Goal: Task Accomplishment & Management: Manage account settings

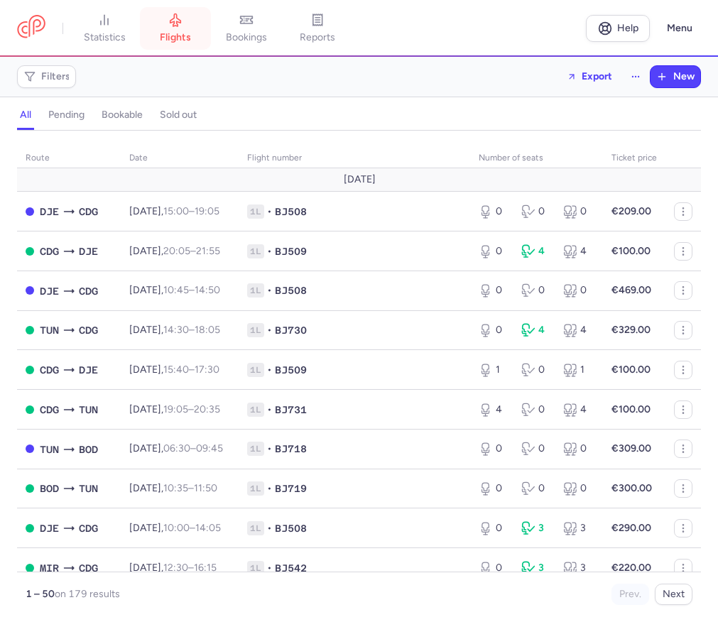
click at [178, 35] on span "flights" at bounding box center [175, 37] width 31 height 13
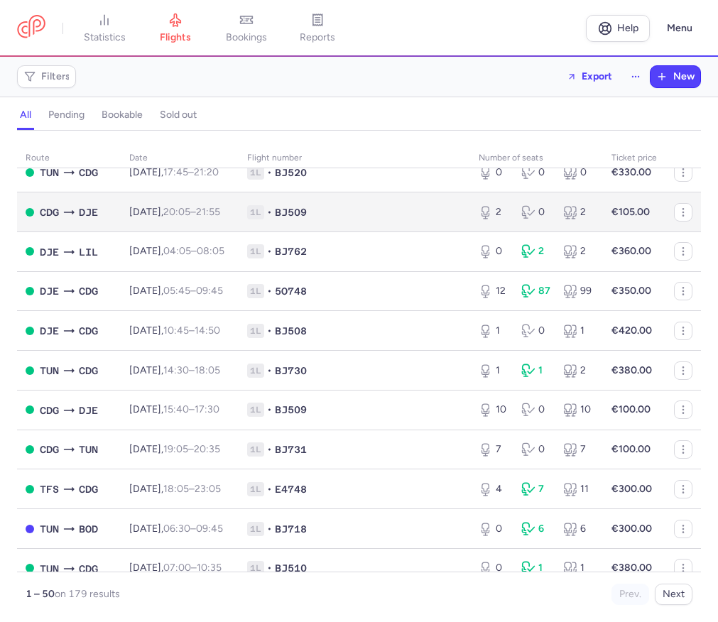
scroll to position [1303, 0]
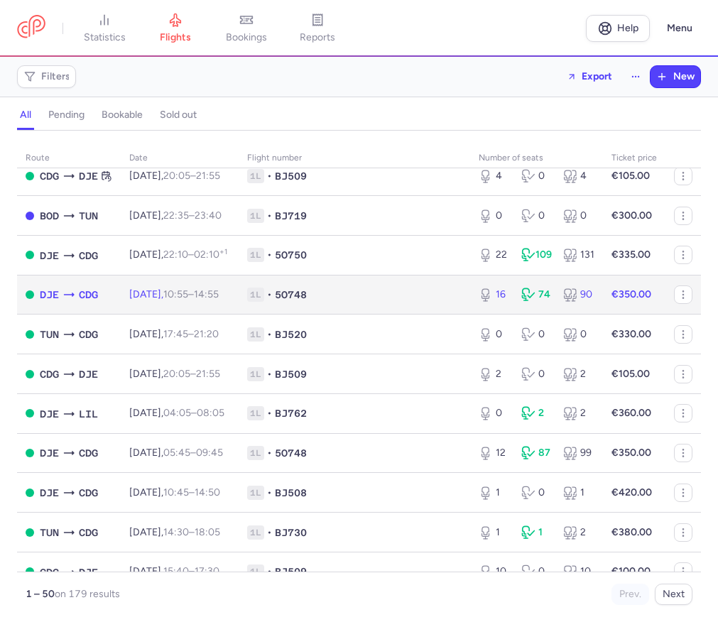
click at [158, 301] on span "[DATE] 10:55 – 14:55 +0" at bounding box center [174, 294] width 90 height 12
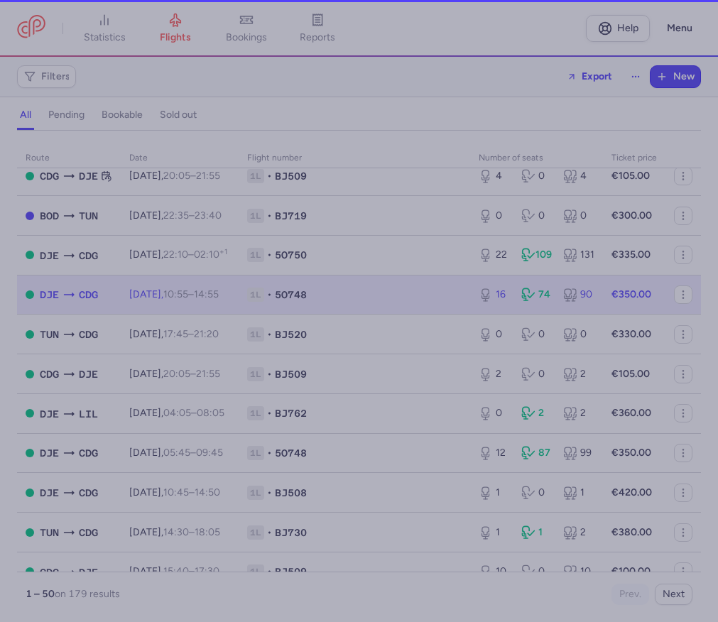
select select "hours"
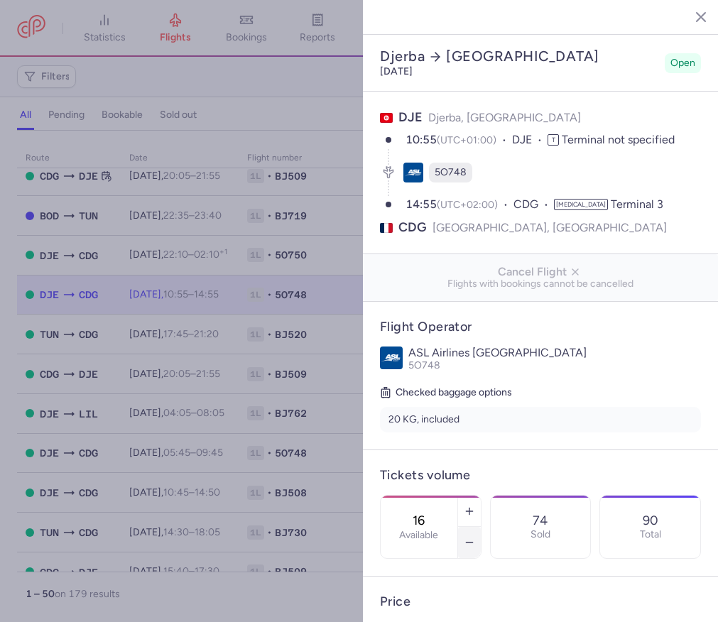
click at [472, 537] on icon "button" at bounding box center [469, 542] width 11 height 11
type input "15"
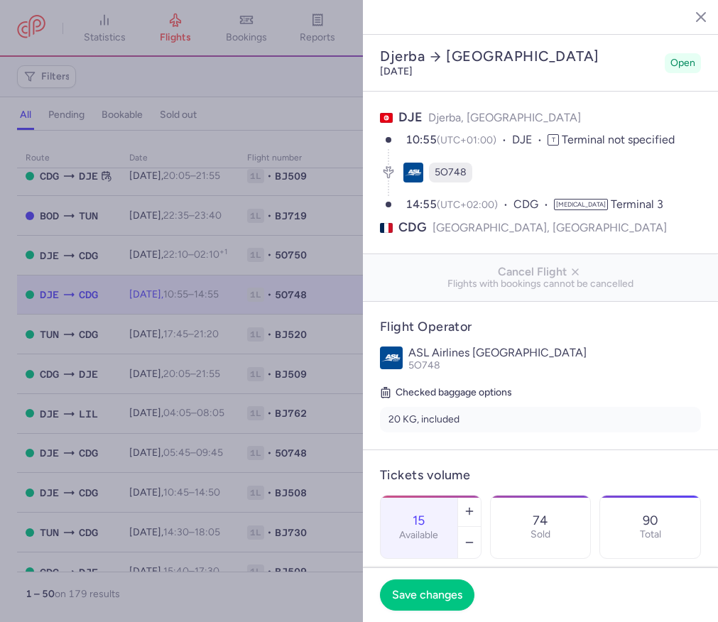
click at [190, 323] on div at bounding box center [359, 311] width 718 height 622
click at [689, 20] on icon "button" at bounding box center [690, 16] width 14 height 14
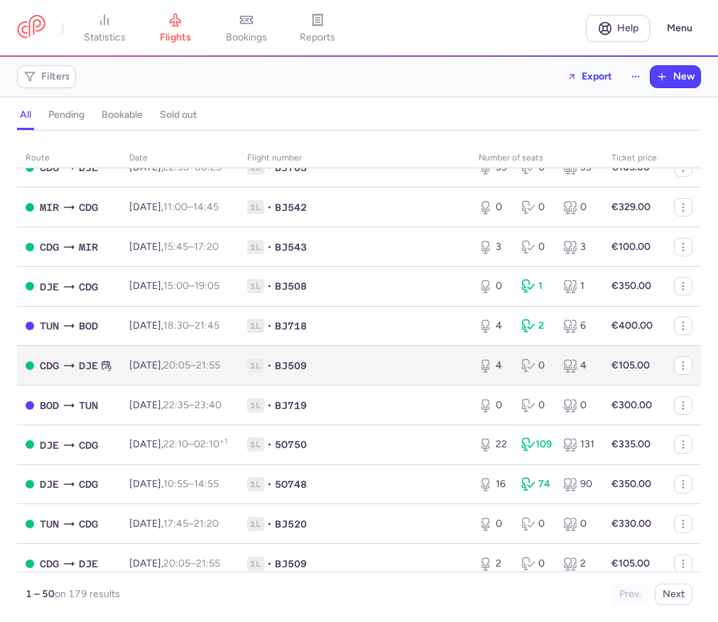
scroll to position [1141, 0]
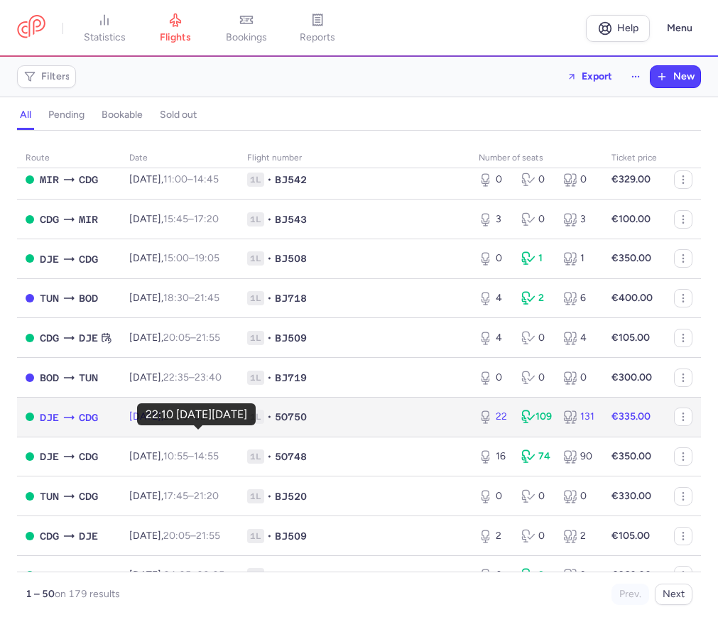
click at [188, 423] on time "22:10" at bounding box center [175, 417] width 25 height 12
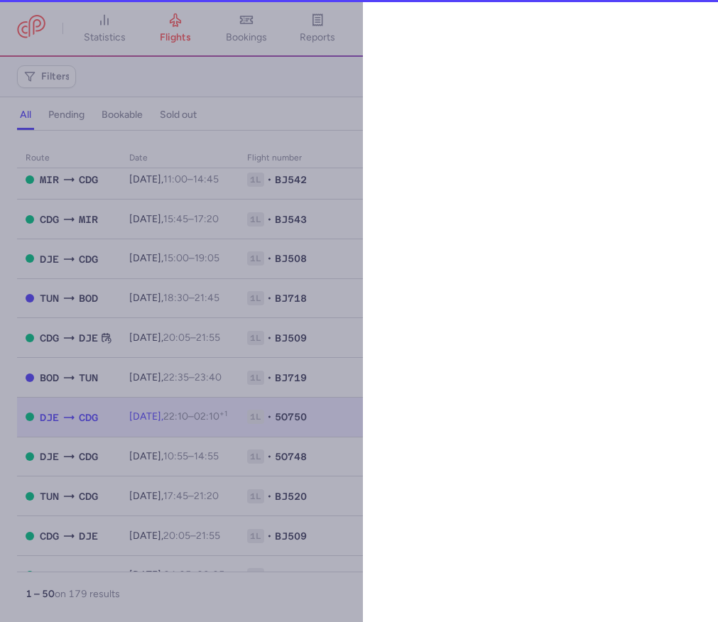
select select "hours"
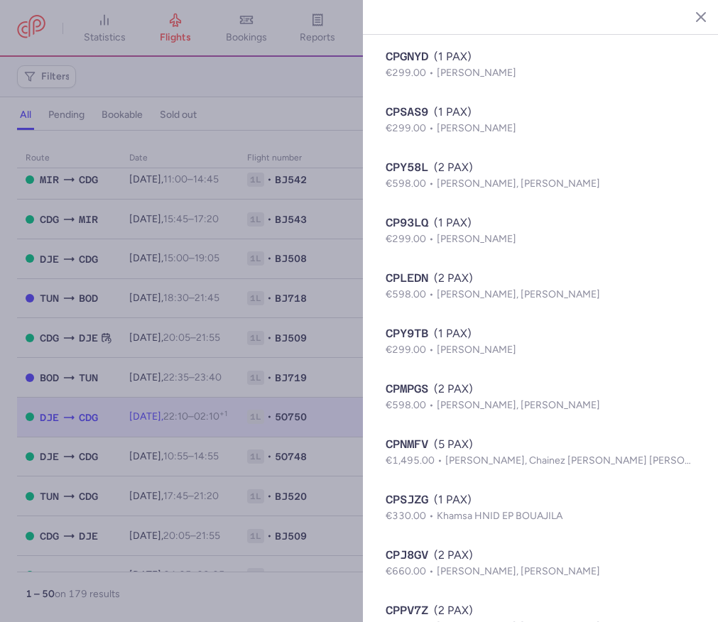
scroll to position [3095, 0]
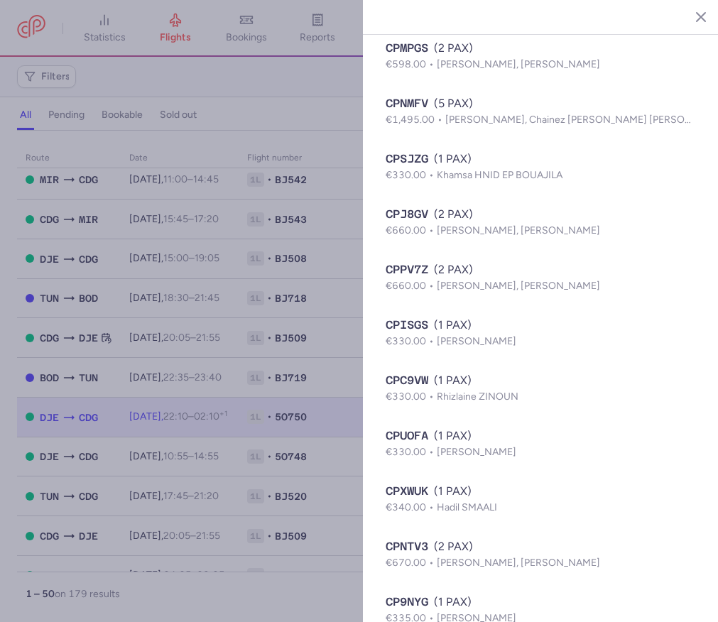
click at [687, 15] on icon "button" at bounding box center [690, 16] width 14 height 14
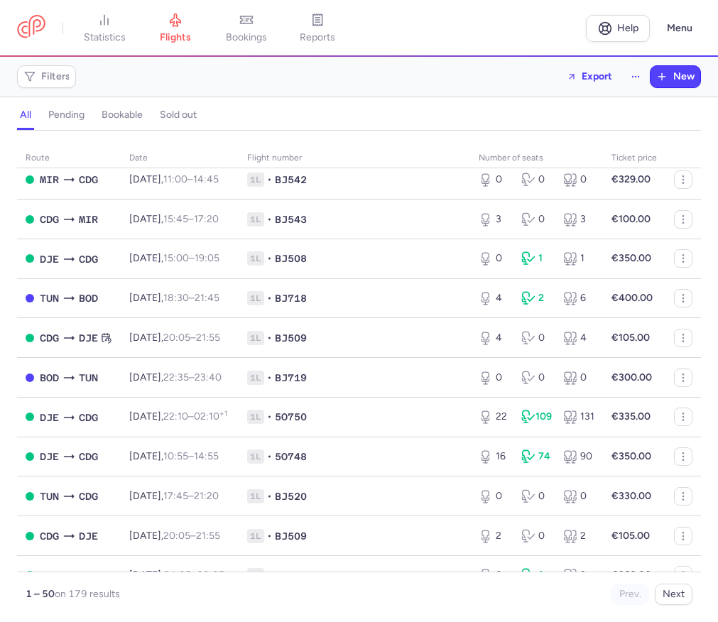
click at [253, 51] on header "statistics flights bookings reports Help Menu" at bounding box center [359, 28] width 718 height 57
click at [254, 32] on span "bookings" at bounding box center [246, 37] width 41 height 13
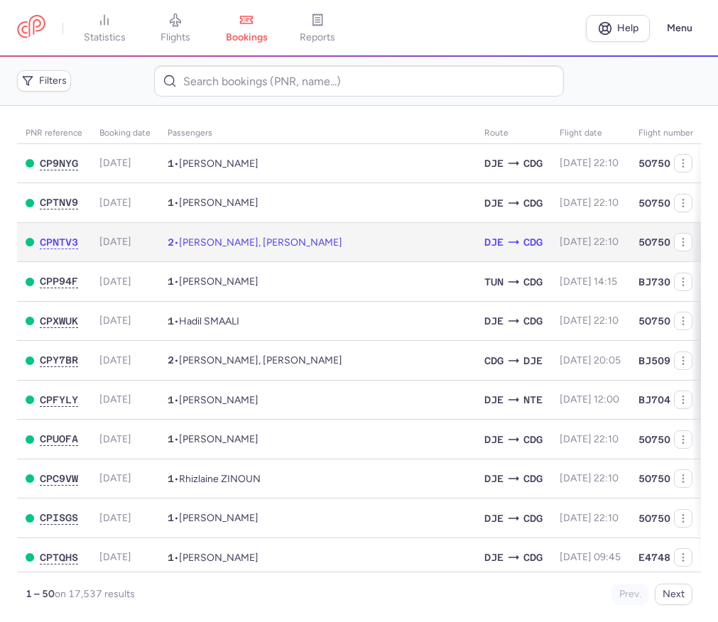
click at [560, 244] on span "2025-08-19, 22:10" at bounding box center [589, 242] width 59 height 12
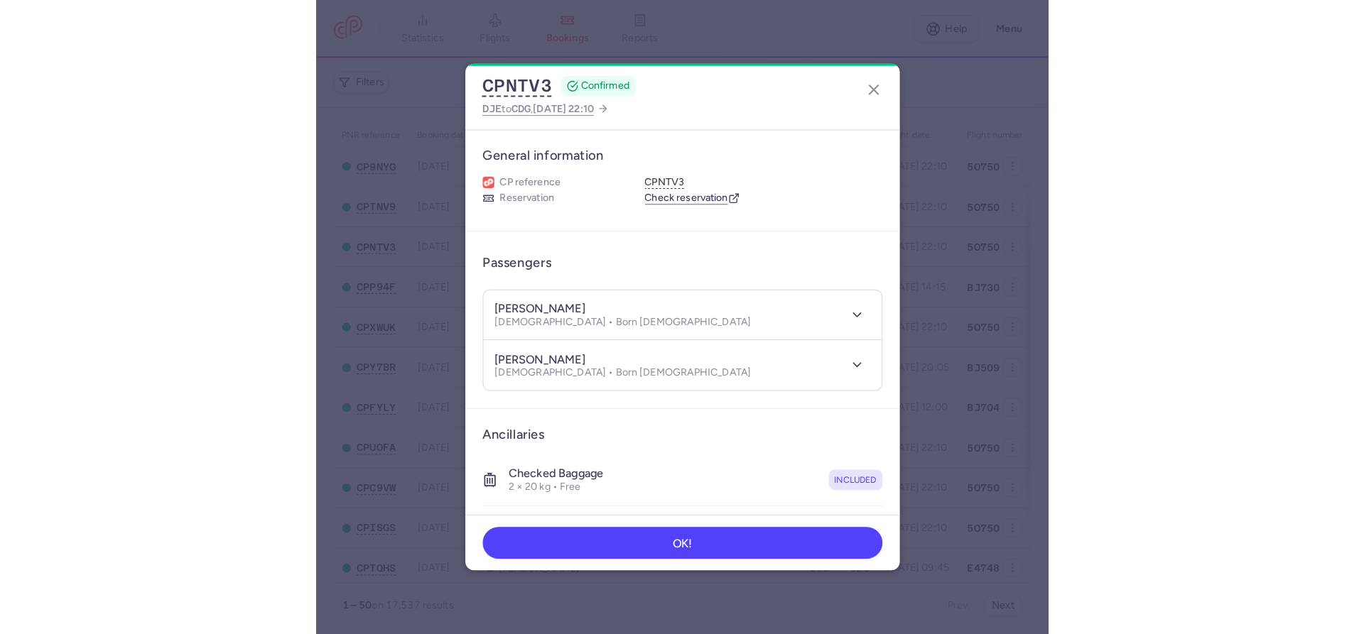
scroll to position [250, 0]
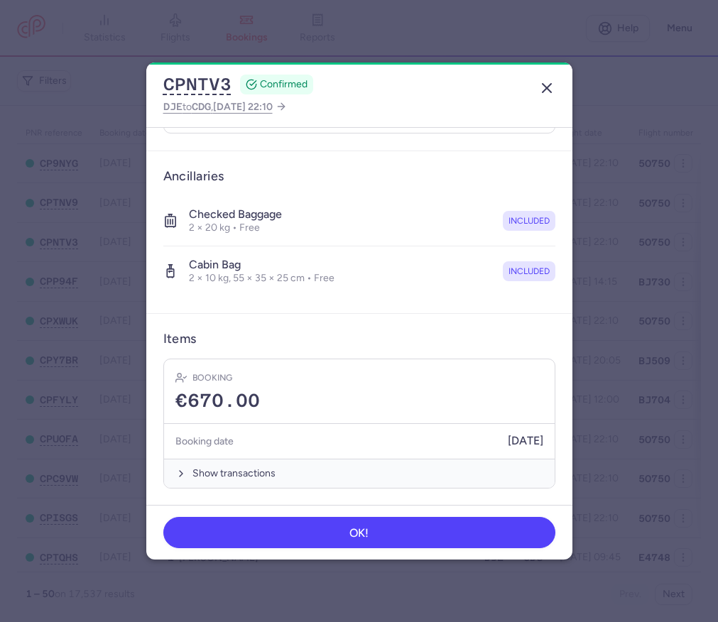
click at [546, 89] on line "button" at bounding box center [547, 88] width 9 height 9
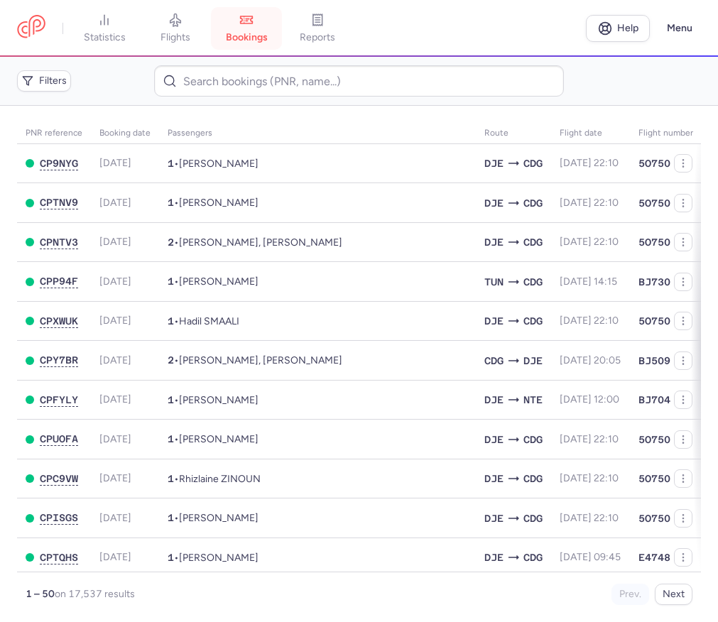
click at [253, 32] on span "bookings" at bounding box center [247, 37] width 42 height 13
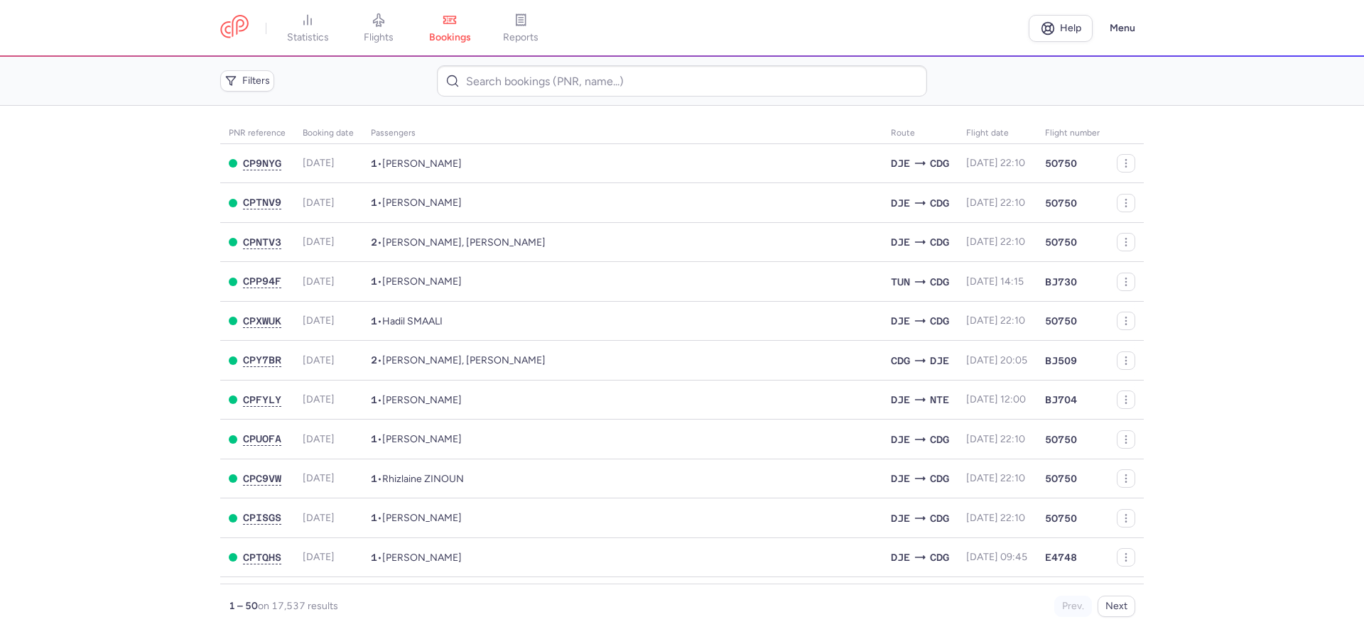
click at [61, 387] on main "PNR reference Booking date Passengers Route flight date Flight number CP9NYG 20…" at bounding box center [682, 370] width 1364 height 529
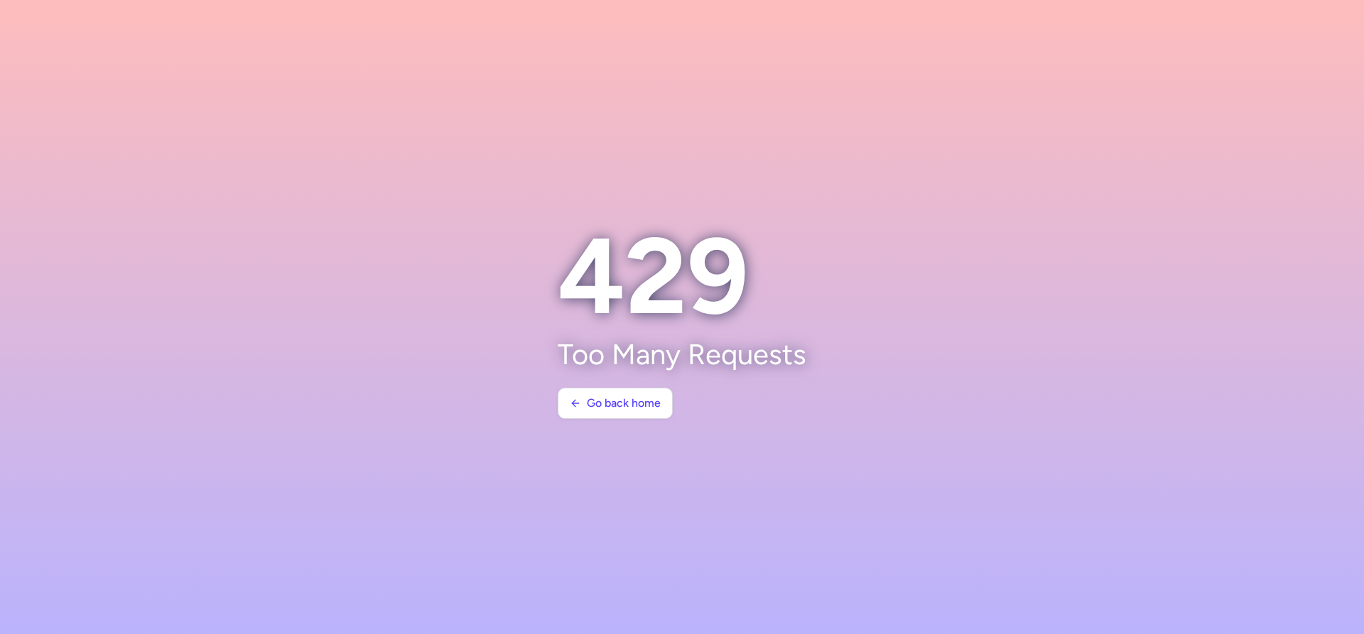
click at [602, 421] on section "429 Too Many Requests Go back home" at bounding box center [682, 317] width 283 height 238
click at [604, 400] on span "Go back home" at bounding box center [624, 402] width 74 height 13
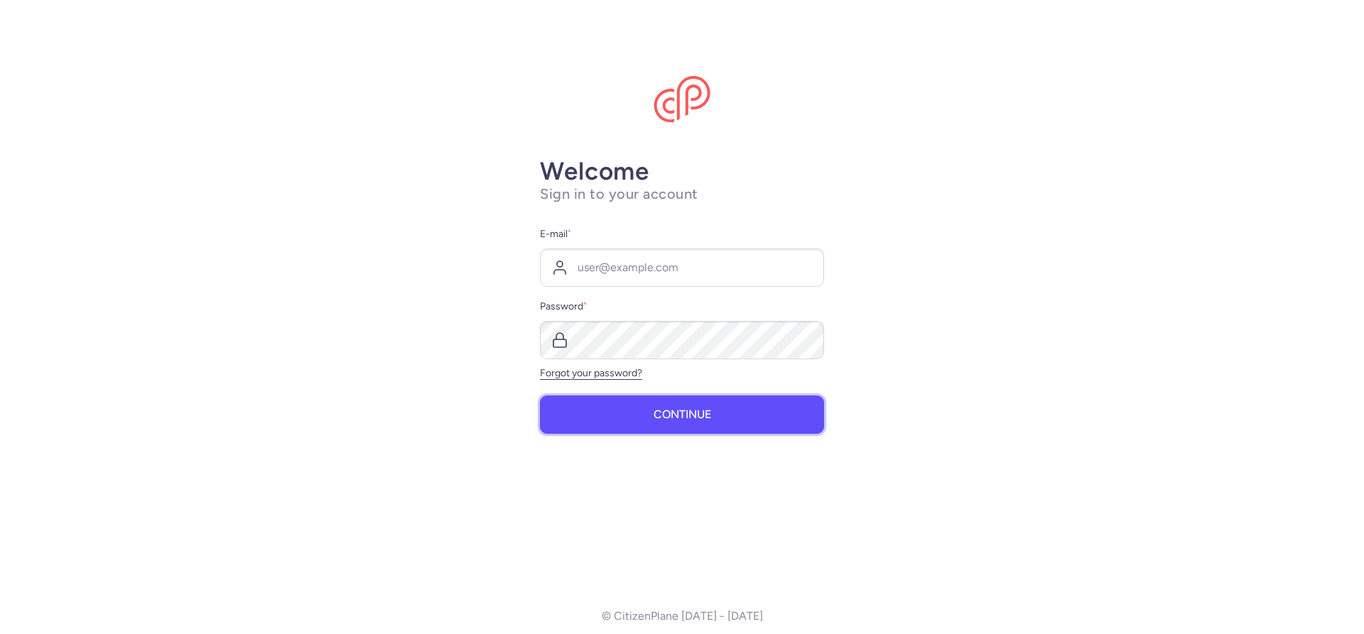
click at [642, 413] on button "Continue" at bounding box center [682, 415] width 284 height 38
type input "[EMAIL_ADDRESS][DOMAIN_NAME]"
click at [636, 418] on button "Continue" at bounding box center [682, 415] width 284 height 38
